Goal: Stay updated: Keep informed about current events or changing information

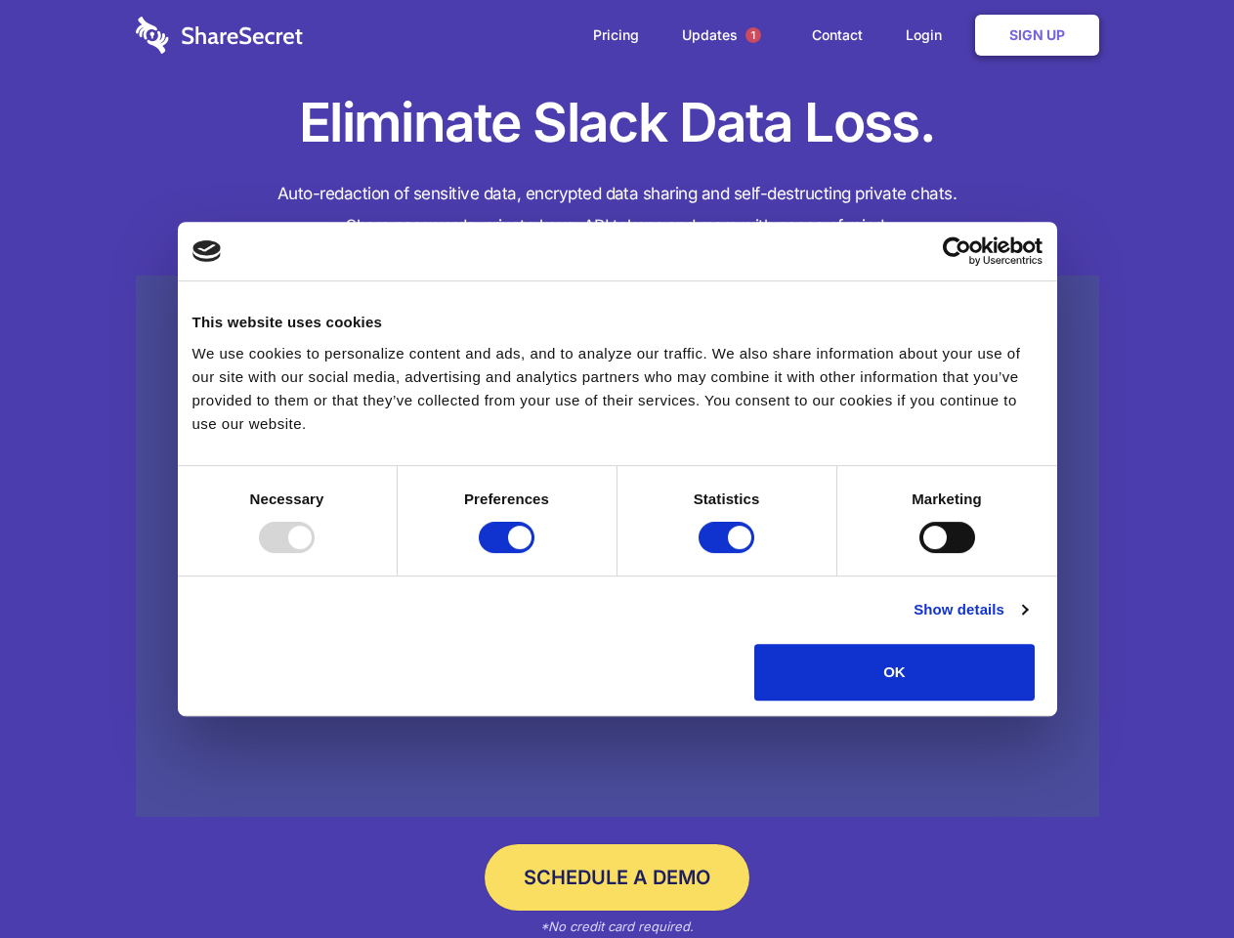
click at [315, 553] on div at bounding box center [287, 537] width 56 height 31
click at [534, 553] on input "Preferences" at bounding box center [507, 537] width 56 height 31
checkbox input "false"
click at [729, 553] on input "Statistics" at bounding box center [726, 537] width 56 height 31
checkbox input "false"
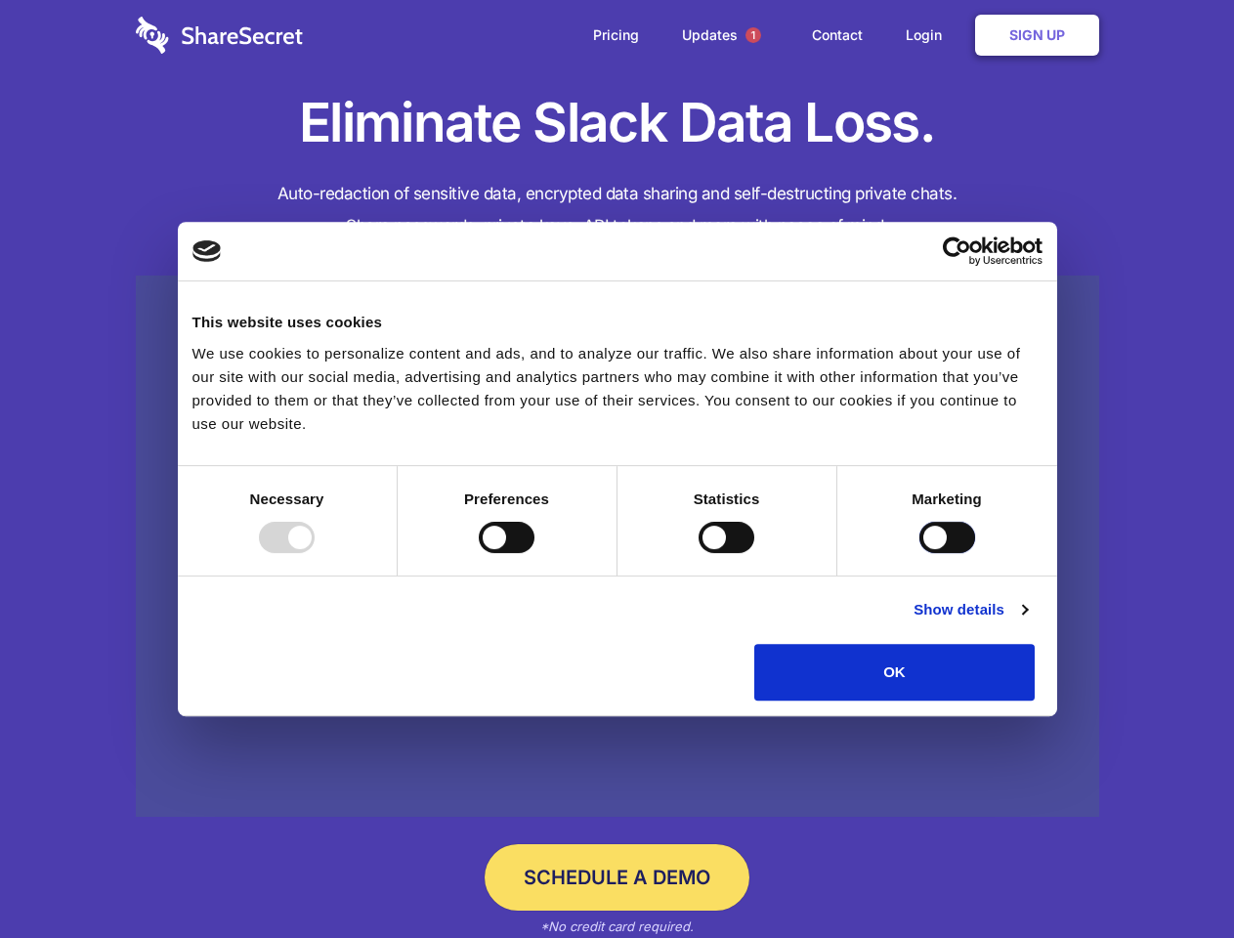
click at [919, 553] on input "Marketing" at bounding box center [947, 537] width 56 height 31
checkbox input "true"
click at [1027, 621] on link "Show details" at bounding box center [969, 609] width 113 height 23
click at [0, 0] on li "Necessary 7 Necessary cookies help make a website usable by enabling basic func…" at bounding box center [0, 0] width 0 height 0
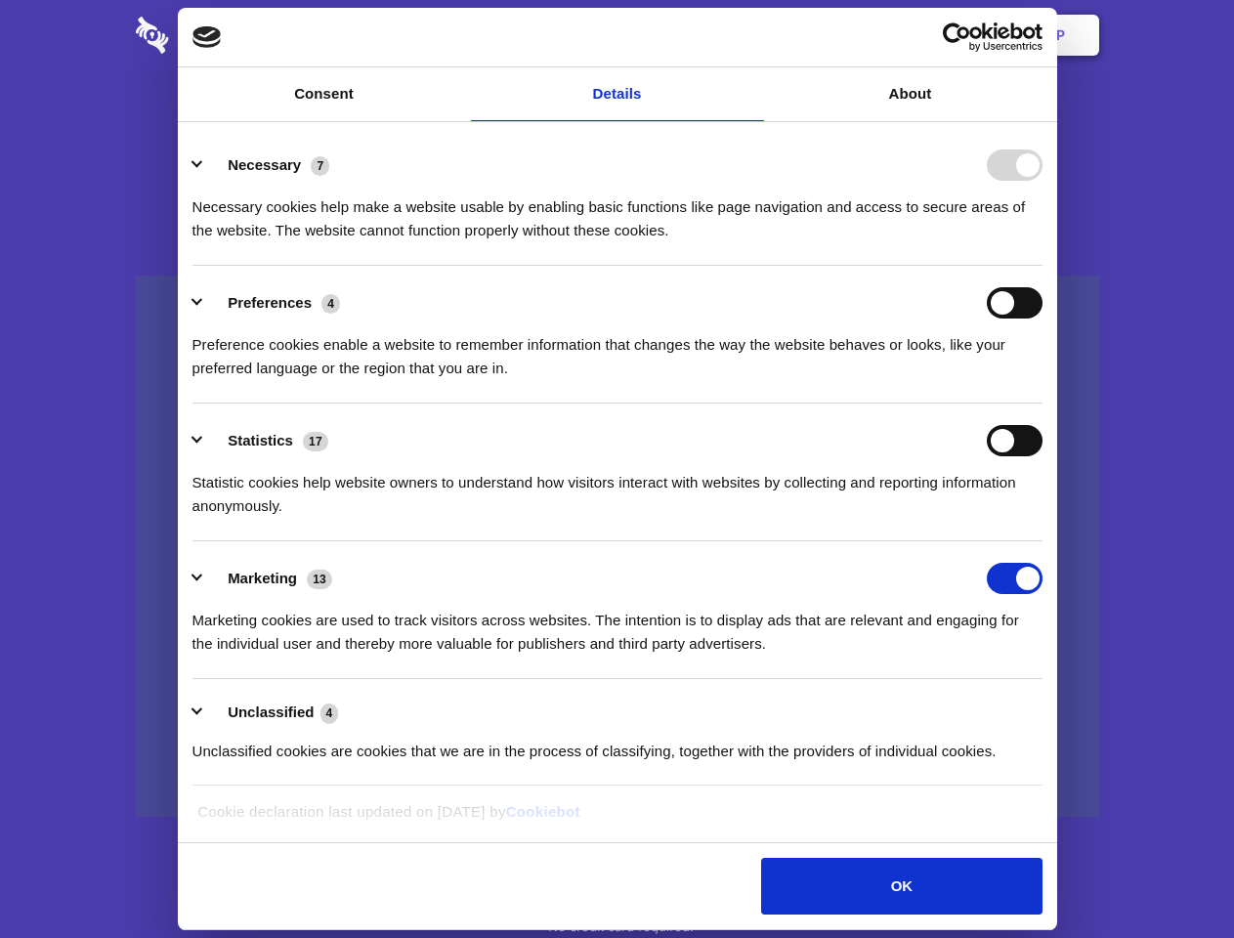
click at [752, 35] on span "1" at bounding box center [753, 35] width 16 height 16
